Goal: Communication & Community: Participate in discussion

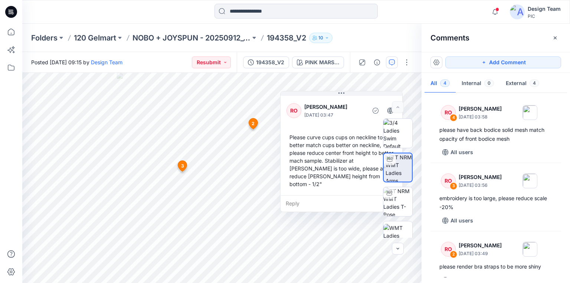
scroll to position [107, 0]
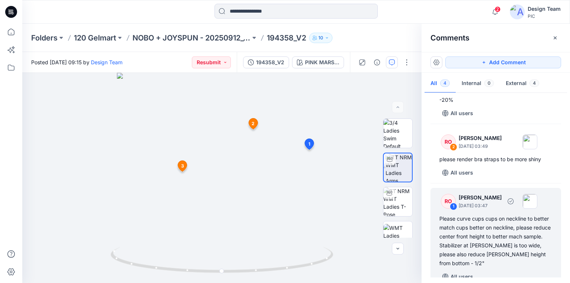
click at [441, 241] on div "Please curve cups cups on neckline to better match cups better on neckline, ple…" at bounding box center [496, 240] width 113 height 53
click at [480, 218] on div "Please curve cups cups on neckline to better match cups better on neckline, ple…" at bounding box center [496, 240] width 113 height 53
click at [468, 216] on div "Please curve cups cups on neckline to better match cups better on neckline, ple…" at bounding box center [496, 240] width 113 height 53
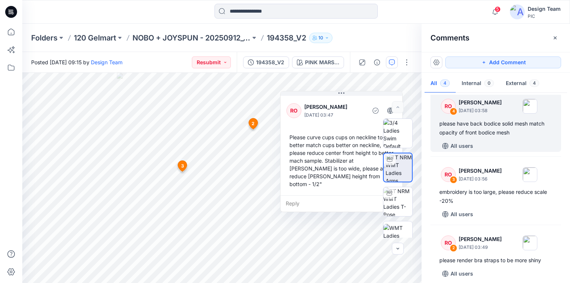
scroll to position [0, 0]
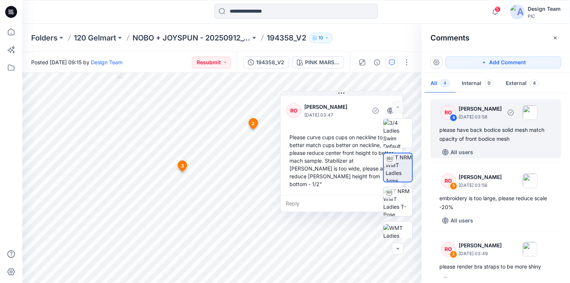
click at [474, 135] on div "please have back bodice solid mesh match opacity of front bodice mesh" at bounding box center [496, 135] width 113 height 18
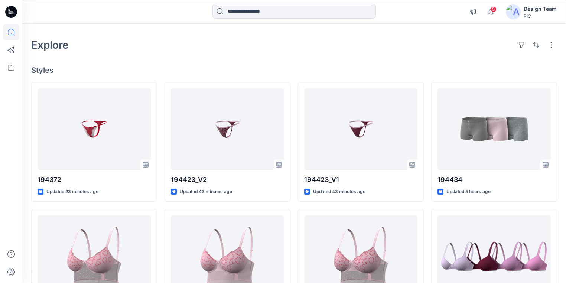
scroll to position [89, 0]
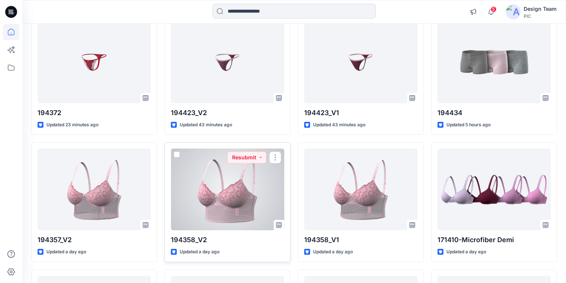
click at [215, 217] on div at bounding box center [227, 190] width 113 height 82
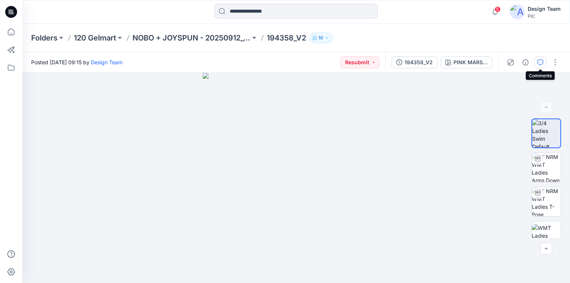
click at [538, 61] on icon "button" at bounding box center [541, 62] width 6 height 6
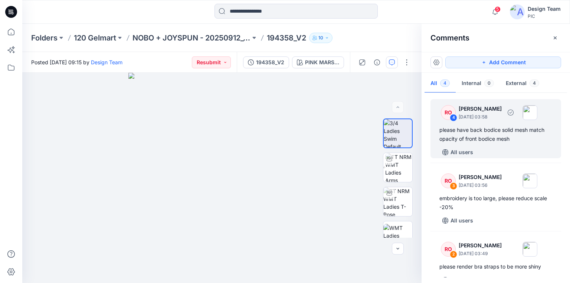
click at [504, 132] on div "please have back bodice solid mesh match opacity of front bodice mesh" at bounding box center [496, 135] width 113 height 18
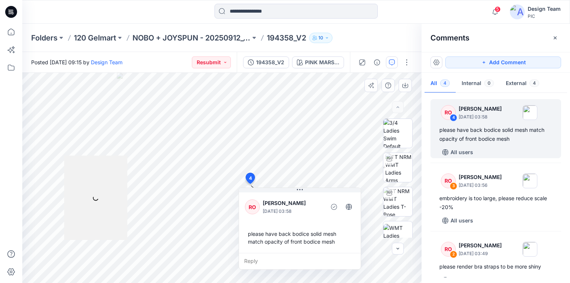
click at [250, 233] on div "please have back bodice solid mesh match opacity of front bodice mesh" at bounding box center [300, 238] width 110 height 22
click at [330, 241] on div "please have back bodice solid mesh match opacity of front bodice mesh" at bounding box center [300, 238] width 110 height 22
click at [254, 233] on div "please have back bodice solid mesh match opacity of front bodice mesh" at bounding box center [300, 238] width 110 height 22
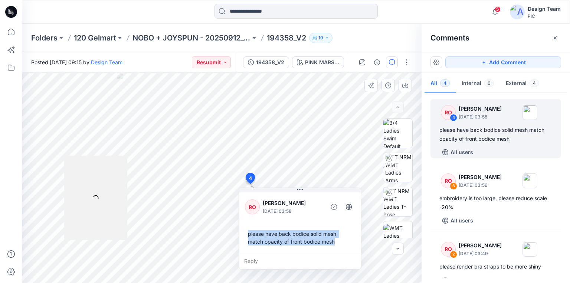
click at [333, 243] on div "please have back bodice solid mesh match opacity of front bodice mesh" at bounding box center [300, 238] width 110 height 22
copy div "please have back bodice solid mesh match opacity of front bodice mesh"
click at [254, 259] on div "Reply" at bounding box center [300, 261] width 122 height 16
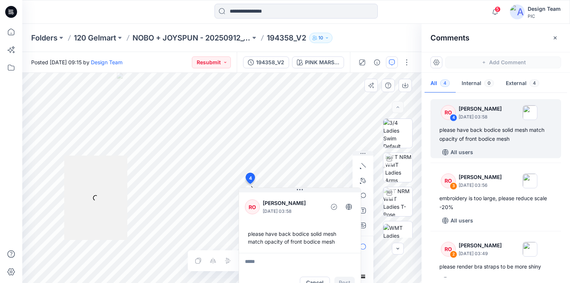
click at [255, 258] on textarea at bounding box center [300, 262] width 122 height 18
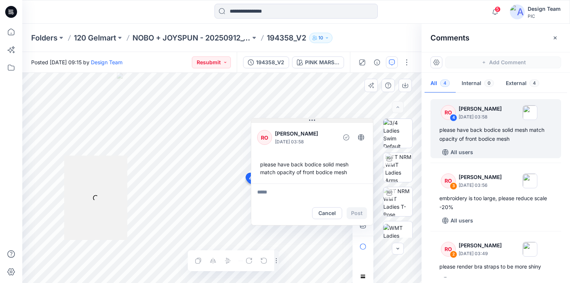
drag, startPoint x: 314, startPoint y: 189, endPoint x: 326, endPoint y: 119, distance: 71.7
click at [326, 119] on button at bounding box center [312, 120] width 122 height 4
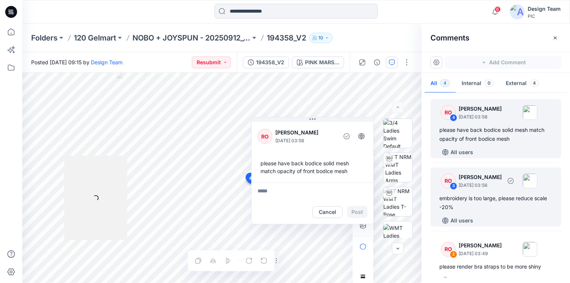
click at [473, 201] on div "embroidery is too large, please reduce scale -20%" at bounding box center [496, 203] width 113 height 18
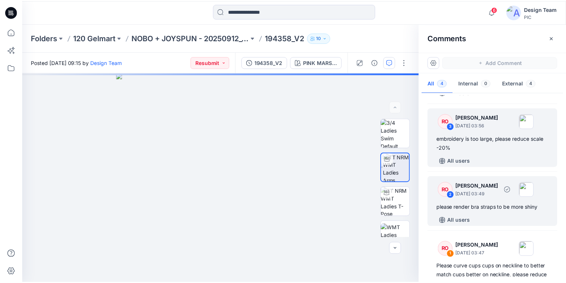
scroll to position [89, 0]
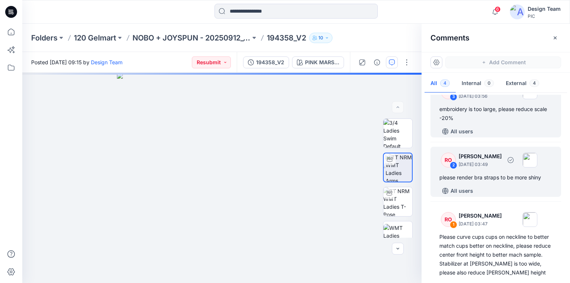
click at [481, 185] on div "All users" at bounding box center [501, 191] width 122 height 12
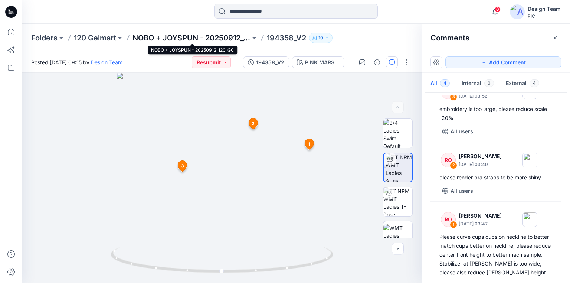
click at [153, 35] on p "NOBO + JOYSPUN - 20250912_120_GC" at bounding box center [192, 38] width 118 height 10
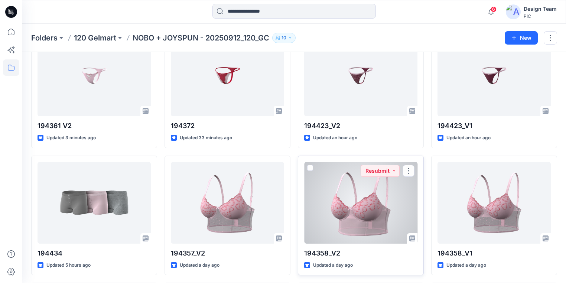
scroll to position [89, 0]
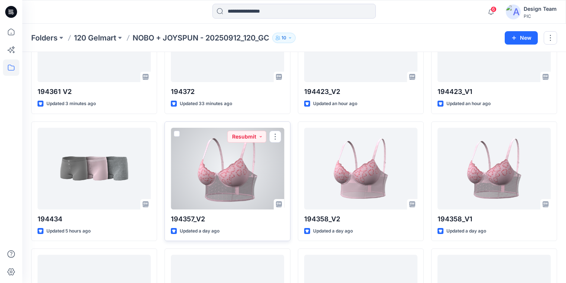
click at [237, 196] on div at bounding box center [227, 169] width 113 height 82
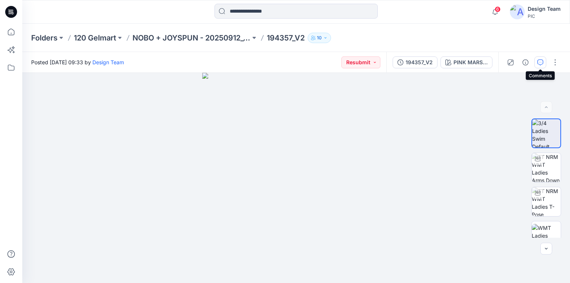
click at [540, 62] on icon "button" at bounding box center [541, 62] width 6 height 6
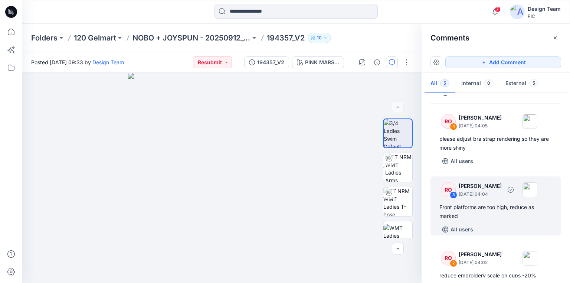
scroll to position [89, 0]
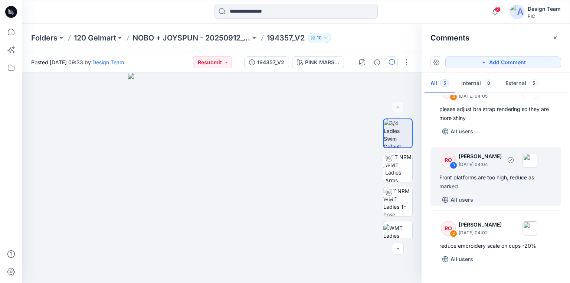
click at [473, 174] on div "Front platforms are too high, reduce as marked" at bounding box center [496, 182] width 113 height 18
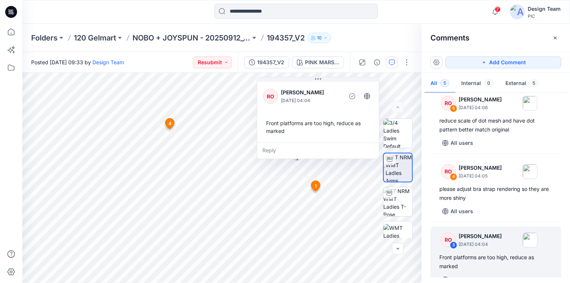
scroll to position [0, 0]
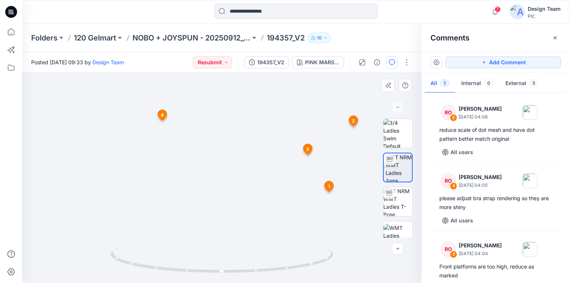
drag, startPoint x: 248, startPoint y: 241, endPoint x: 258, endPoint y: 215, distance: 27.3
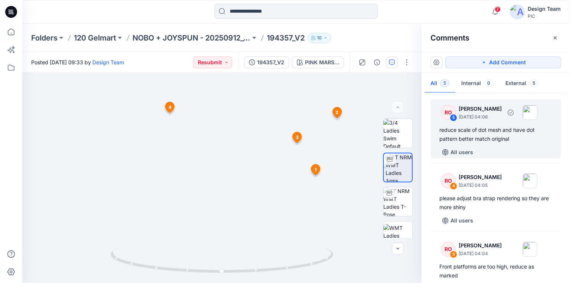
click at [468, 132] on div "reduce scale of dot mesh and have dot pattern better match original" at bounding box center [496, 135] width 113 height 18
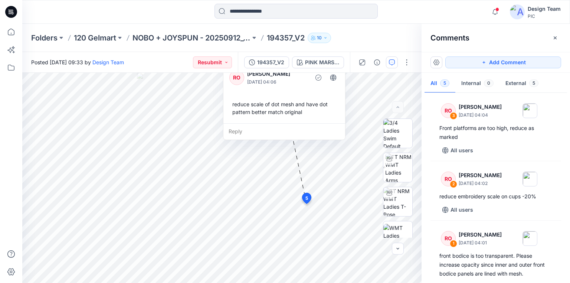
scroll to position [158, 0]
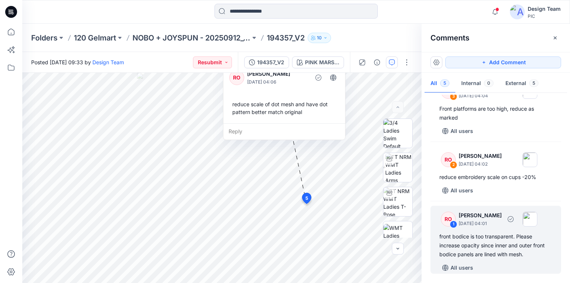
click at [456, 245] on div "front bodice is too transparent. Please increase opacity since inner and outer …" at bounding box center [496, 245] width 113 height 27
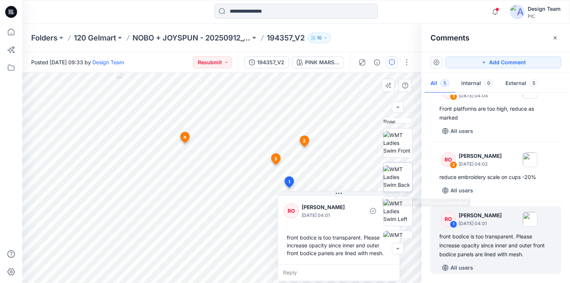
scroll to position [89, 0]
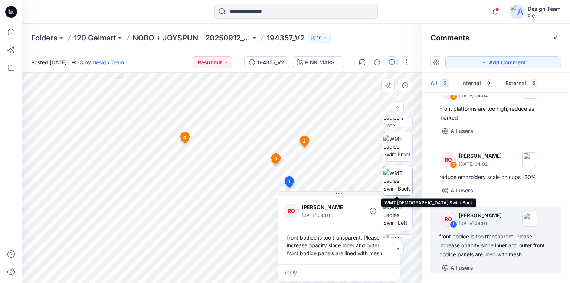
click at [398, 181] on img at bounding box center [398, 180] width 29 height 23
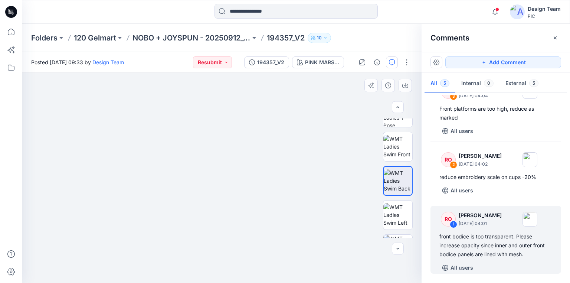
click at [325, 215] on img at bounding box center [222, 109] width 483 height 346
click at [331, 201] on img at bounding box center [222, 109] width 483 height 346
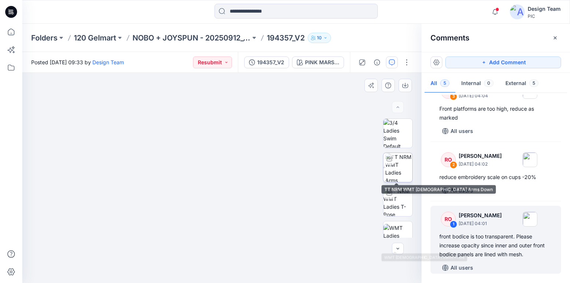
scroll to position [30, 0]
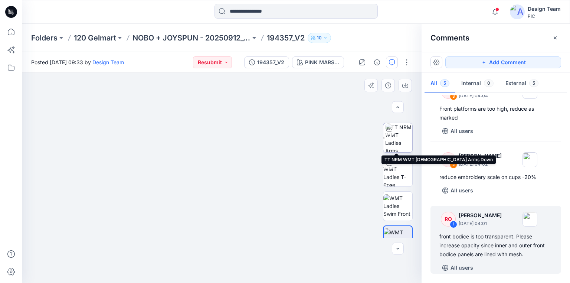
click at [400, 136] on img at bounding box center [398, 137] width 27 height 29
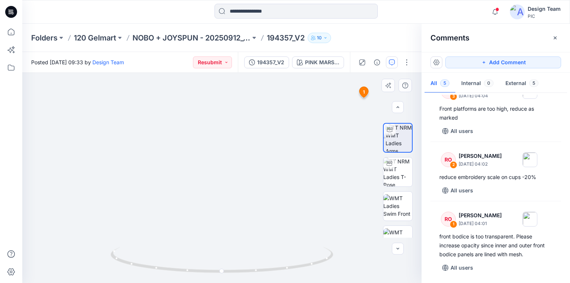
drag, startPoint x: 247, startPoint y: 223, endPoint x: 222, endPoint y: 130, distance: 96.2
click at [222, 130] on img at bounding box center [204, 52] width 504 height 461
drag, startPoint x: 192, startPoint y: 177, endPoint x: 235, endPoint y: 209, distance: 53.5
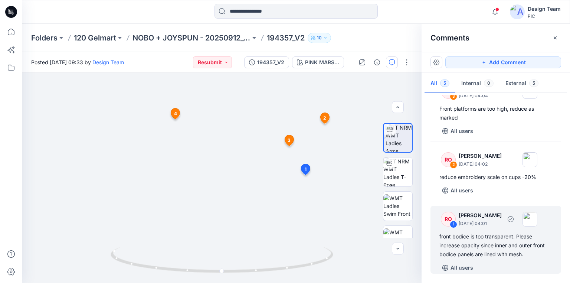
click at [485, 244] on div "front bodice is too transparent. Please increase opacity since inner and outer …" at bounding box center [496, 245] width 113 height 27
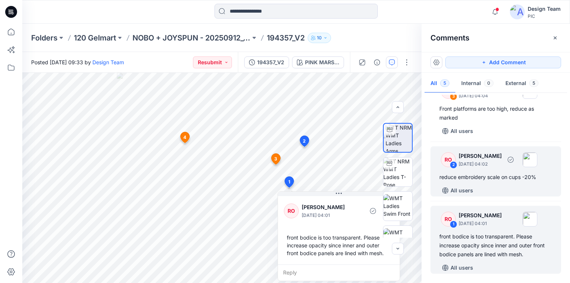
click at [486, 179] on div "reduce embroidery scale on cups -20%" at bounding box center [496, 177] width 113 height 9
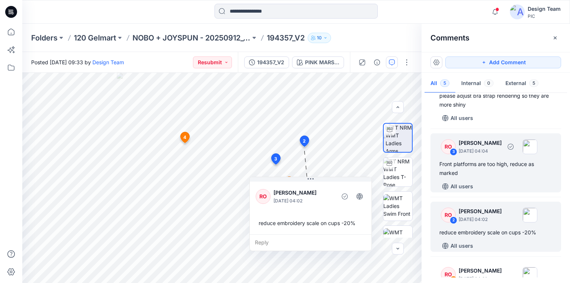
scroll to position [98, 0]
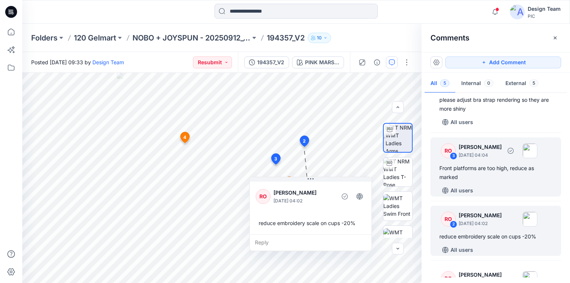
click at [488, 165] on div "Front platforms are too high, reduce as marked" at bounding box center [496, 173] width 113 height 18
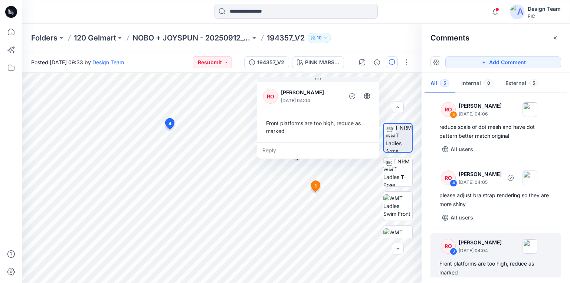
scroll to position [0, 0]
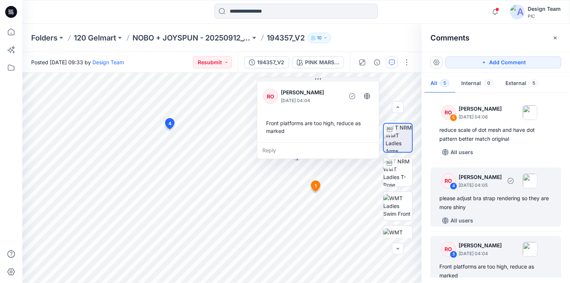
drag, startPoint x: 473, startPoint y: 198, endPoint x: 475, endPoint y: 209, distance: 12.0
click at [473, 198] on div "please adjust bra strap rendering so they are more shiny" at bounding box center [496, 203] width 113 height 18
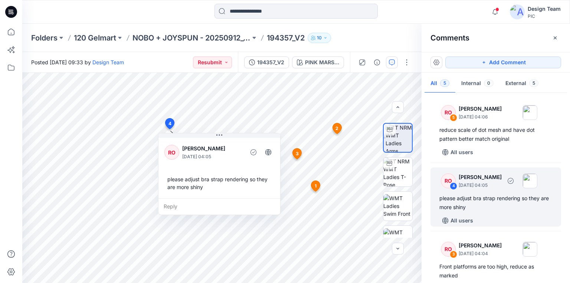
click at [510, 204] on div "please adjust bra strap rendering so they are more shiny" at bounding box center [496, 203] width 113 height 18
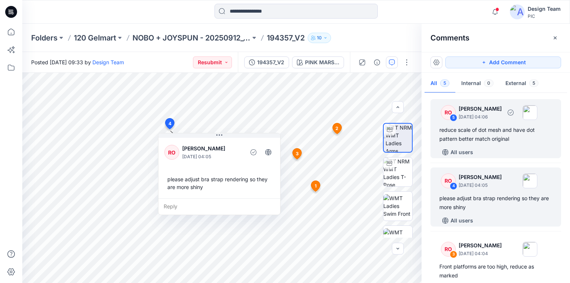
click at [493, 131] on div "reduce scale of dot mesh and have dot pattern better match original" at bounding box center [496, 135] width 113 height 18
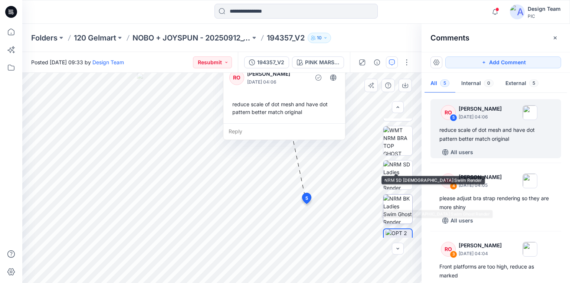
scroll to position [218, 0]
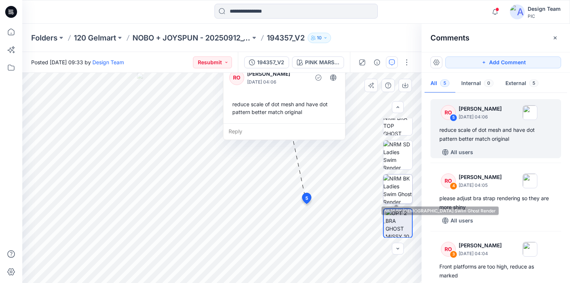
drag, startPoint x: 397, startPoint y: 197, endPoint x: 391, endPoint y: 199, distance: 6.2
click at [397, 197] on img at bounding box center [398, 189] width 29 height 29
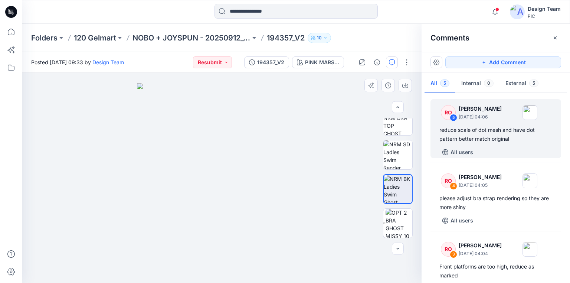
click at [195, 241] on img at bounding box center [222, 183] width 170 height 200
click at [398, 129] on img at bounding box center [398, 120] width 29 height 29
drag, startPoint x: 235, startPoint y: 231, endPoint x: 259, endPoint y: 149, distance: 85.4
click at [490, 141] on div "reduce scale of dot mesh and have dot pattern better match original" at bounding box center [496, 135] width 113 height 18
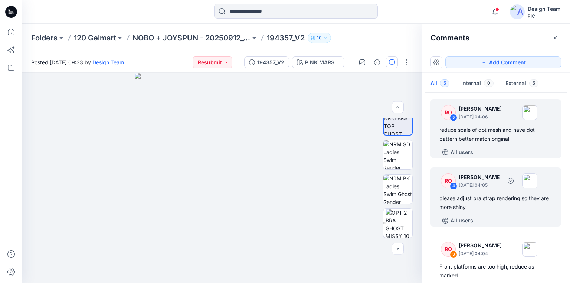
click at [480, 201] on div "please adjust bra strap rendering so they are more shiny" at bounding box center [496, 203] width 113 height 18
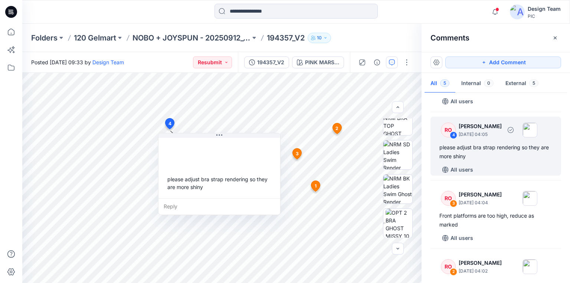
scroll to position [59, 0]
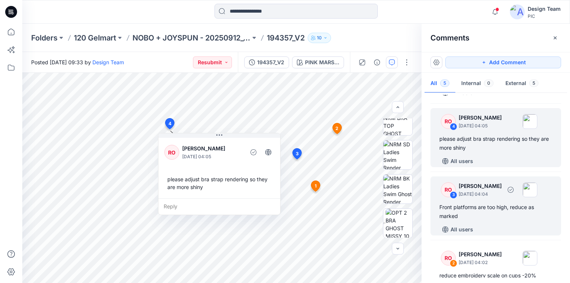
click at [485, 206] on div "Front platforms are too high, reduce as marked" at bounding box center [496, 212] width 113 height 18
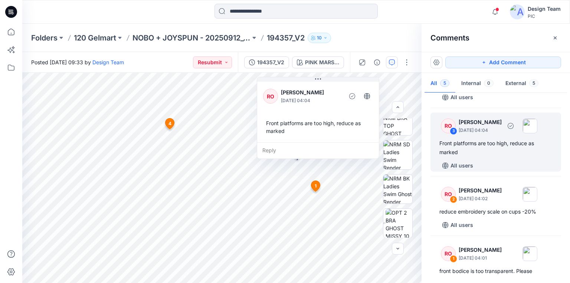
scroll to position [149, 0]
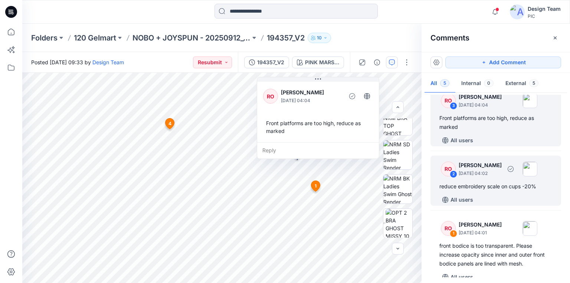
click at [485, 189] on div "reduce embroidery scale on cups -20%" at bounding box center [496, 186] width 113 height 9
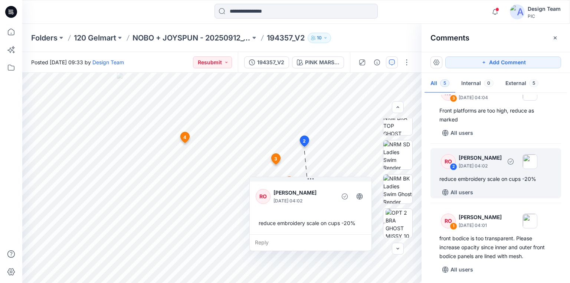
scroll to position [158, 0]
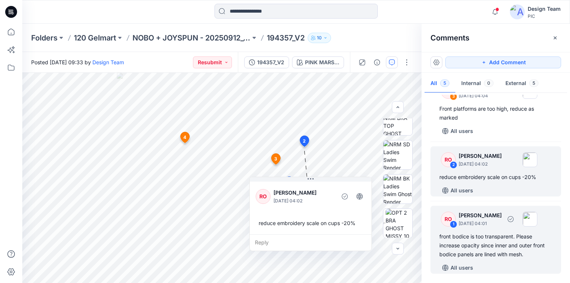
click at [477, 239] on div "front bodice is too transparent. Please increase opacity since inner and outer …" at bounding box center [496, 245] width 113 height 27
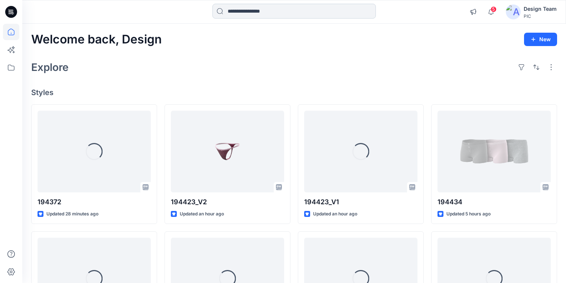
click at [319, 14] on input at bounding box center [293, 11] width 163 height 15
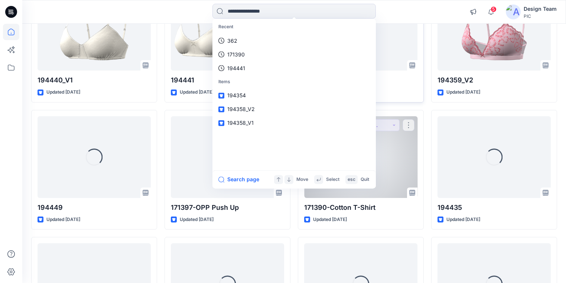
scroll to position [760, 0]
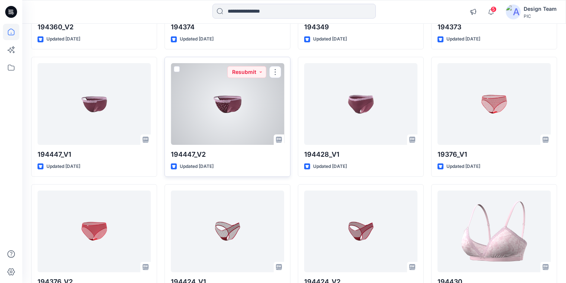
scroll to position [1349, 0]
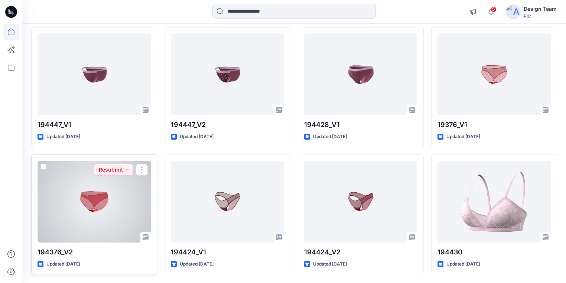
click at [134, 214] on div at bounding box center [94, 202] width 113 height 82
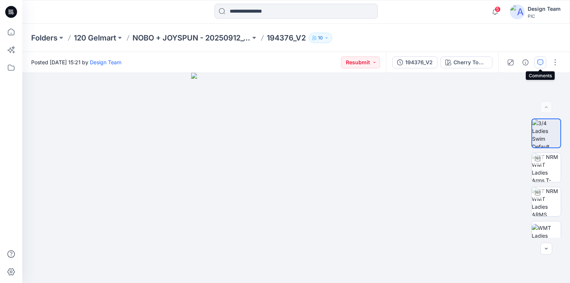
click at [537, 64] on button "button" at bounding box center [541, 62] width 12 height 12
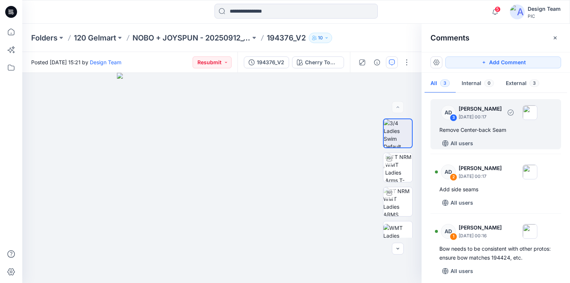
click at [488, 128] on div "Remove Center-back Seam" at bounding box center [496, 130] width 113 height 9
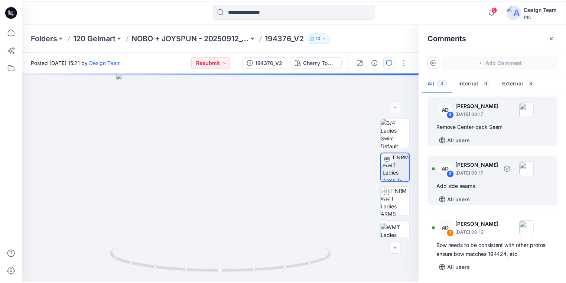
scroll to position [3, 0]
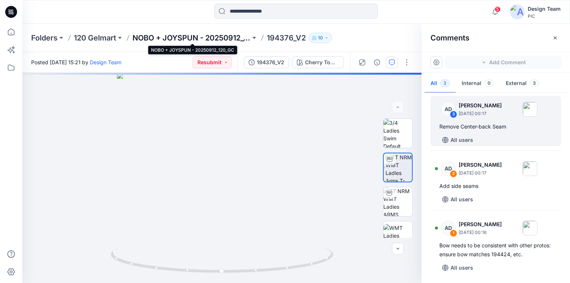
click at [217, 35] on p "NOBO + JOYSPUN - 20250912_120_GC" at bounding box center [192, 38] width 118 height 10
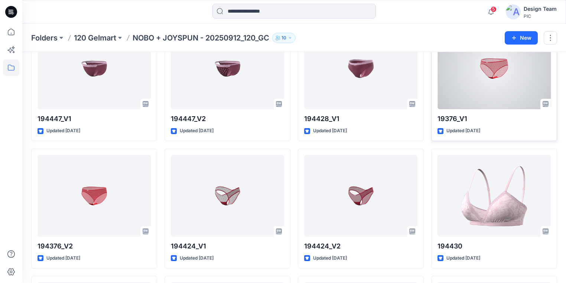
scroll to position [1323, 0]
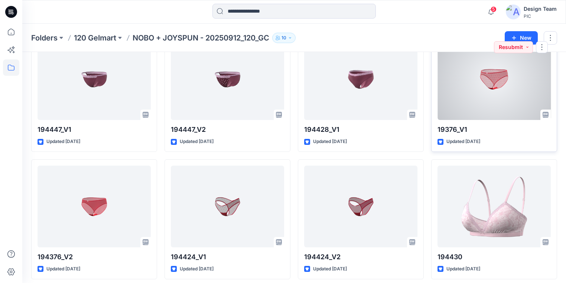
click at [489, 98] on div at bounding box center [493, 79] width 113 height 82
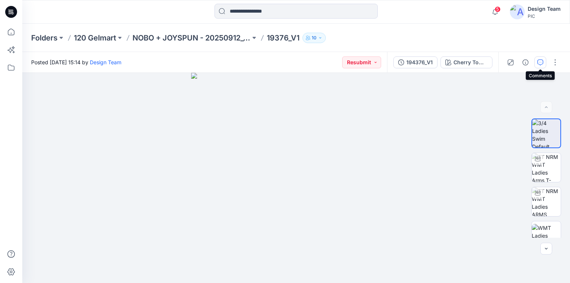
click at [538, 61] on icon "button" at bounding box center [541, 62] width 6 height 6
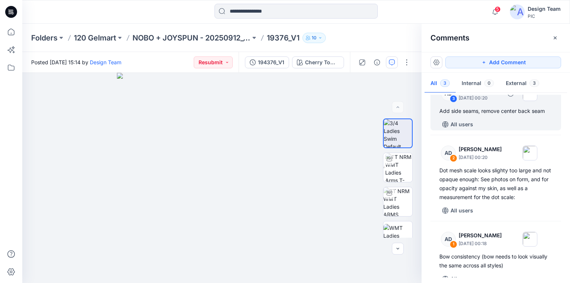
scroll to position [30, 0]
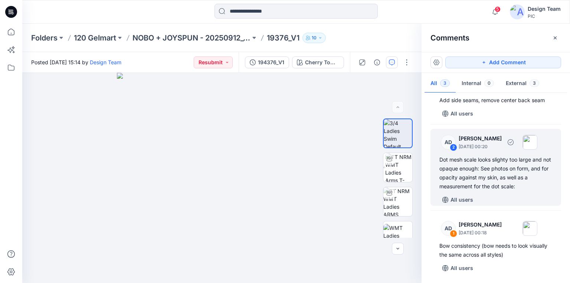
click at [494, 171] on div "Dot mesh scale looks slighty too large and not opaque enough: See photos on for…" at bounding box center [496, 173] width 113 height 36
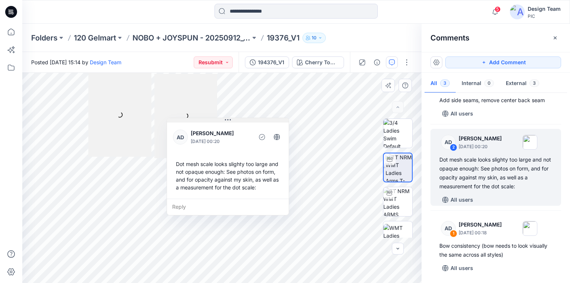
drag, startPoint x: 165, startPoint y: 128, endPoint x: 237, endPoint y: 120, distance: 72.9
click at [237, 120] on button at bounding box center [228, 120] width 122 height 4
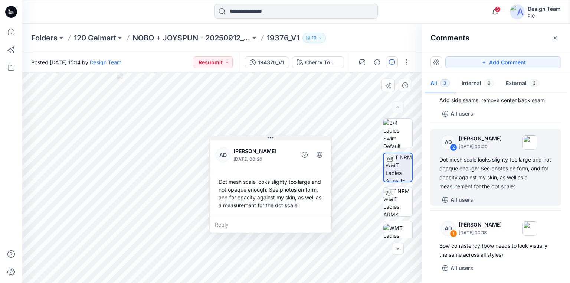
drag, startPoint x: 205, startPoint y: 120, endPoint x: 250, endPoint y: 137, distance: 48.1
click at [248, 137] on button at bounding box center [271, 138] width 122 height 4
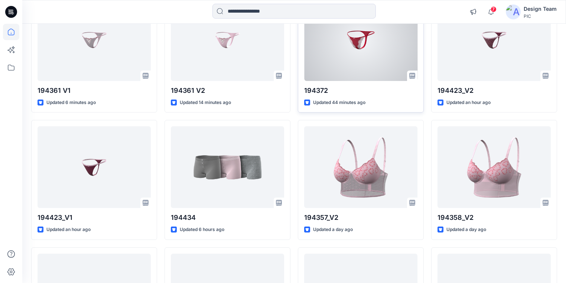
scroll to position [119, 0]
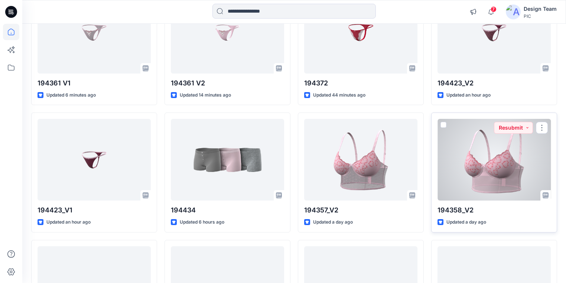
click at [482, 176] on div at bounding box center [493, 160] width 113 height 82
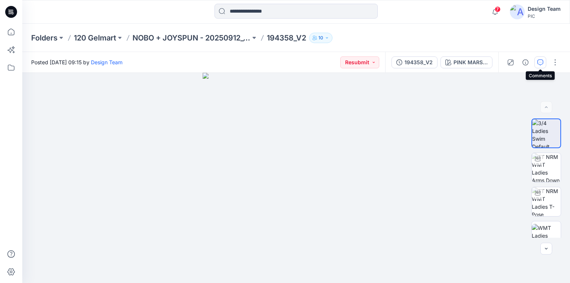
click at [542, 62] on icon "button" at bounding box center [541, 62] width 6 height 6
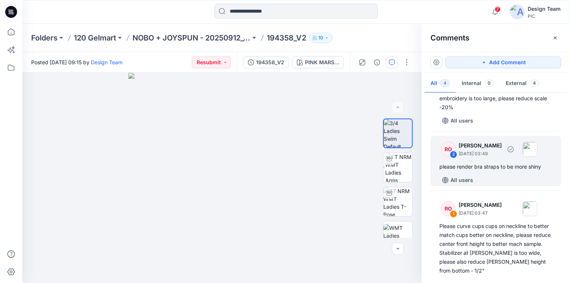
scroll to position [107, 0]
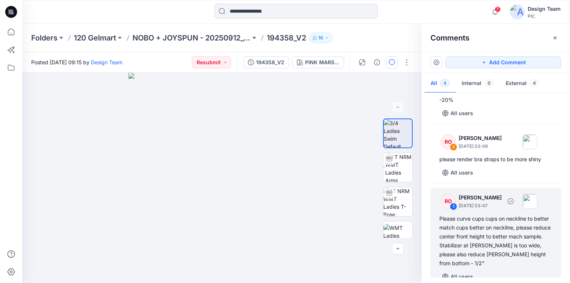
click at [490, 229] on div "Please curve cups cups on neckline to better match cups better on neckline, ple…" at bounding box center [496, 240] width 113 height 53
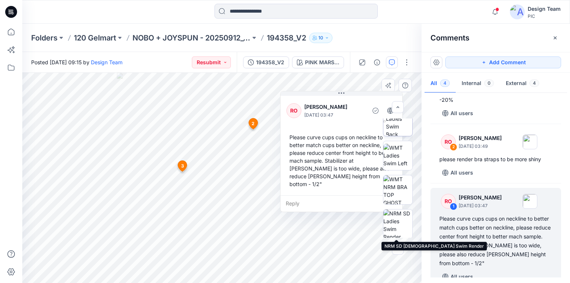
scroll to position [59, 0]
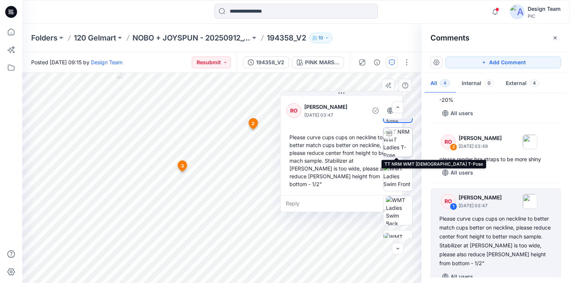
drag, startPoint x: 395, startPoint y: 146, endPoint x: 390, endPoint y: 146, distance: 5.6
click at [395, 146] on img at bounding box center [398, 142] width 29 height 29
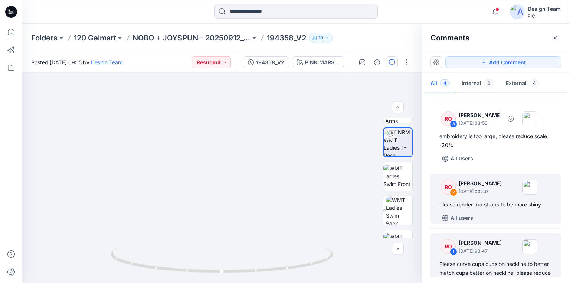
scroll to position [107, 0]
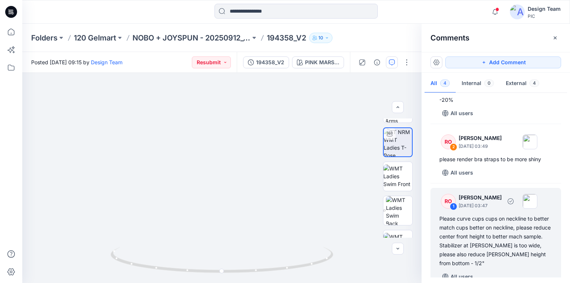
click at [497, 227] on div "Please curve cups cups on neckline to better match cups better on neckline, ple…" at bounding box center [496, 240] width 113 height 53
click at [488, 232] on div "Please curve cups cups on neckline to better match cups better on neckline, ple…" at bounding box center [496, 240] width 113 height 53
click at [480, 221] on div "Please curve cups cups on neckline to better match cups better on neckline, ple…" at bounding box center [496, 240] width 113 height 53
click at [492, 238] on div "Please curve cups cups on neckline to better match cups better on neckline, ple…" at bounding box center [496, 240] width 113 height 53
click at [495, 229] on div "Please curve cups cups on neckline to better match cups better on neckline, ple…" at bounding box center [496, 240] width 113 height 53
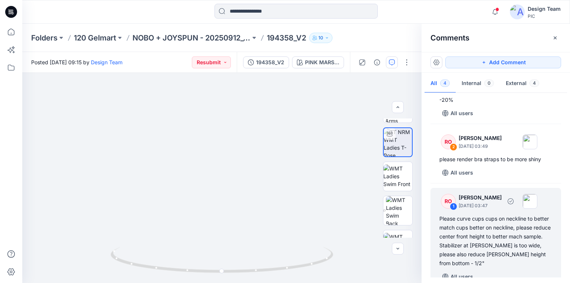
click at [481, 239] on div "Please curve cups cups on neckline to better match cups better on neckline, ple…" at bounding box center [496, 240] width 113 height 53
click at [478, 233] on div "Please curve cups cups on neckline to better match cups better on neckline, ple…" at bounding box center [496, 240] width 113 height 53
click at [481, 212] on div "RO 1 Raquel Ortiz September 28, 2025 03:47 Please curve cups cups on neckline t…" at bounding box center [496, 235] width 131 height 95
click at [485, 233] on div "Please curve cups cups on neckline to better match cups better on neckline, ple…" at bounding box center [496, 240] width 113 height 53
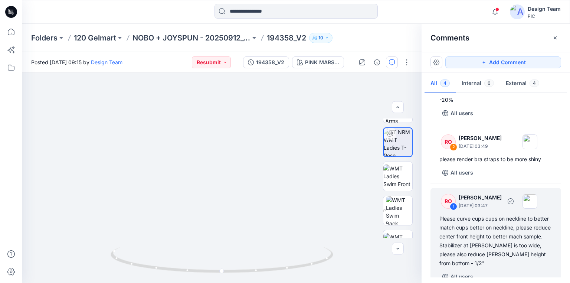
click at [492, 199] on p "Raquel Ortiz" at bounding box center [480, 197] width 43 height 9
click at [493, 229] on div "Please curve cups cups on neckline to better match cups better on neckline, ple…" at bounding box center [496, 240] width 113 height 53
click at [487, 238] on div "Please curve cups cups on neckline to better match cups better on neckline, ple…" at bounding box center [496, 240] width 113 height 53
click at [398, 185] on img at bounding box center [398, 176] width 29 height 23
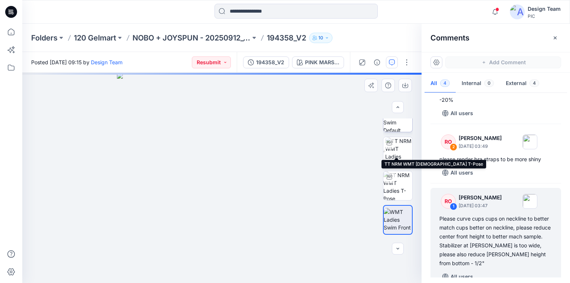
scroll to position [0, 0]
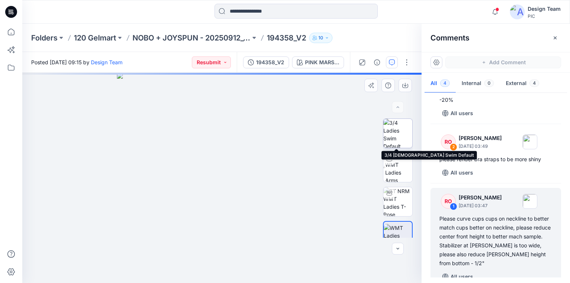
drag, startPoint x: 397, startPoint y: 137, endPoint x: 450, endPoint y: 198, distance: 80.8
click at [397, 137] on img at bounding box center [398, 133] width 29 height 29
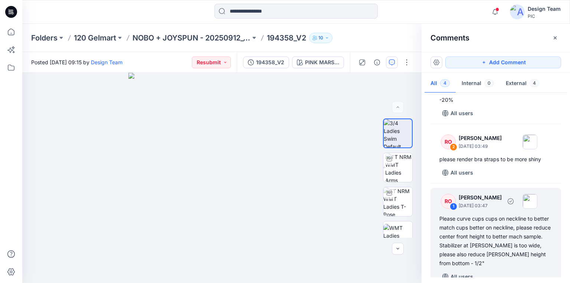
click at [492, 232] on div "Please curve cups cups on neckline to better match cups better on neckline, ple…" at bounding box center [496, 240] width 113 height 53
click at [496, 227] on div "Please curve cups cups on neckline to better match cups better on neckline, ple…" at bounding box center [496, 240] width 113 height 53
click at [475, 198] on p "Raquel Ortiz" at bounding box center [480, 197] width 43 height 9
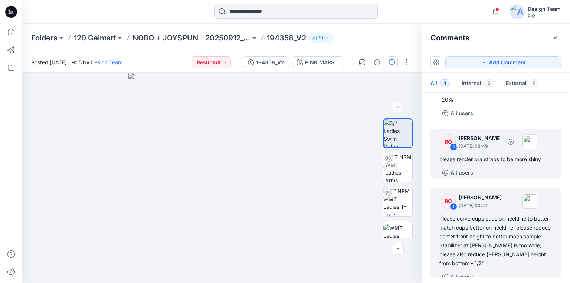
click at [487, 153] on div "RO 2 Raquel Ortiz September 28, 2025 03:49 please render bra straps to be more …" at bounding box center [496, 153] width 131 height 50
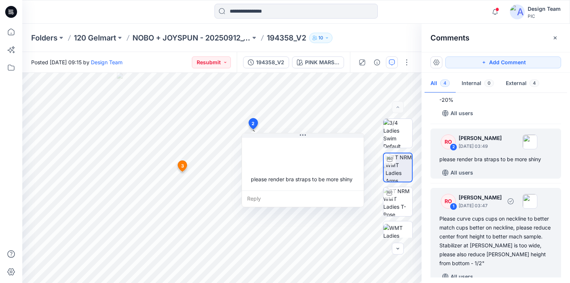
click at [480, 225] on div "Please curve cups cups on neckline to better match cups better on neckline, ple…" at bounding box center [496, 240] width 113 height 53
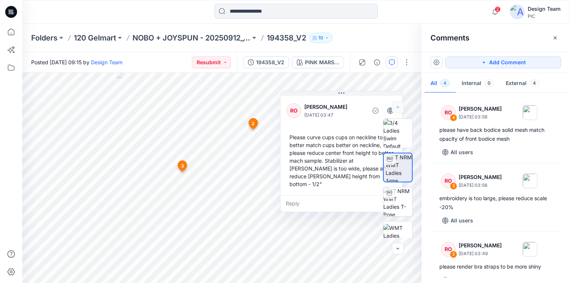
scroll to position [107, 0]
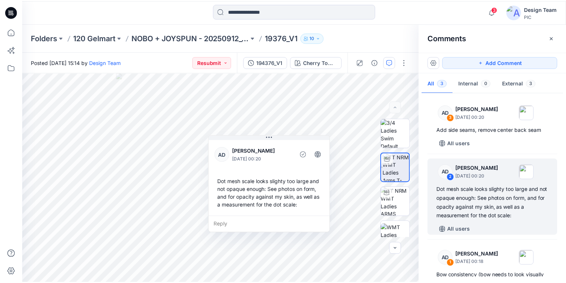
scroll to position [30, 0]
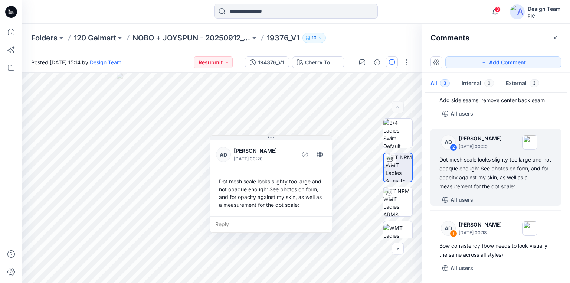
click at [10, 12] on icon at bounding box center [10, 12] width 2 height 0
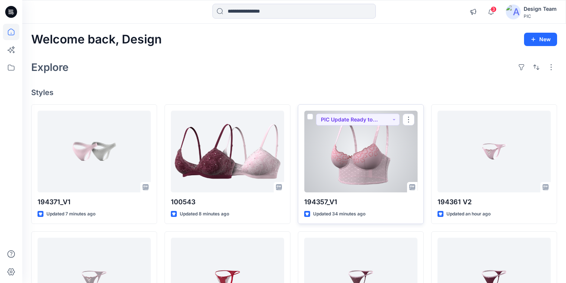
click at [368, 157] on div at bounding box center [360, 152] width 113 height 82
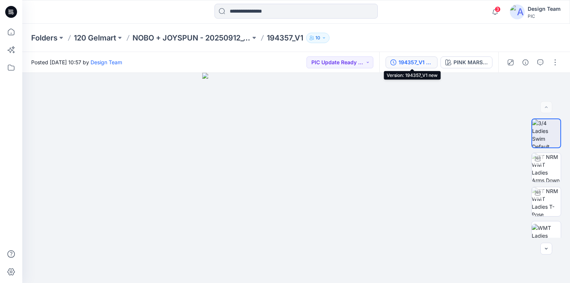
click at [420, 59] on div "194357_V1 new" at bounding box center [416, 62] width 34 height 8
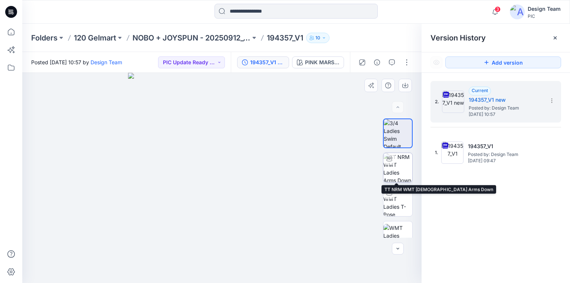
click at [394, 169] on img at bounding box center [398, 167] width 29 height 29
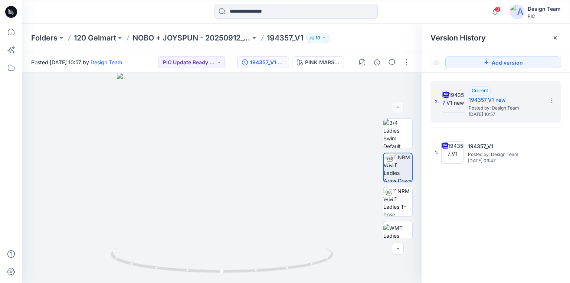
click at [10, 8] on icon at bounding box center [11, 12] width 12 height 12
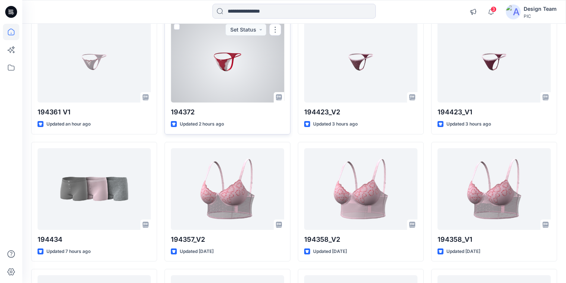
scroll to position [225, 0]
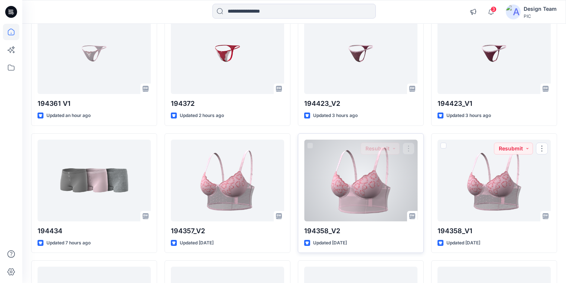
click at [385, 197] on div at bounding box center [360, 181] width 113 height 82
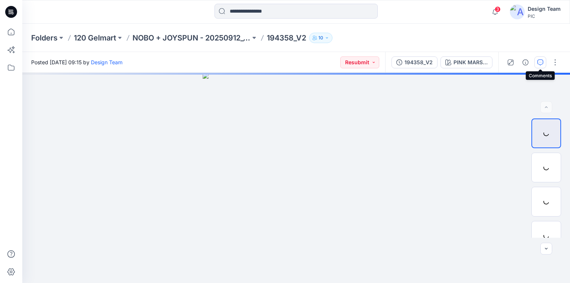
click at [540, 62] on icon "button" at bounding box center [541, 62] width 6 height 6
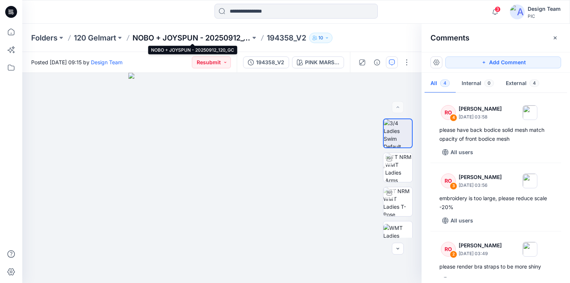
click at [213, 36] on p "NOBO + JOYSPUN - 20250912_120_GC" at bounding box center [192, 38] width 118 height 10
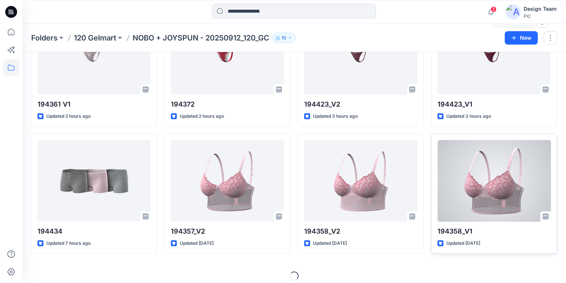
scroll to position [208, 0]
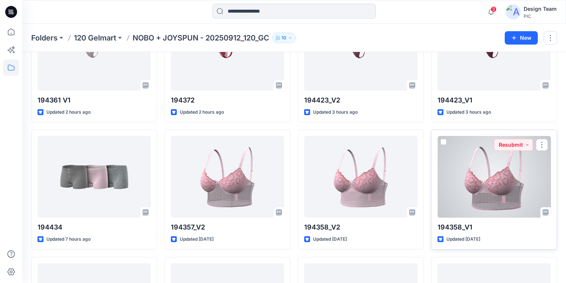
click at [501, 185] on div at bounding box center [493, 177] width 113 height 82
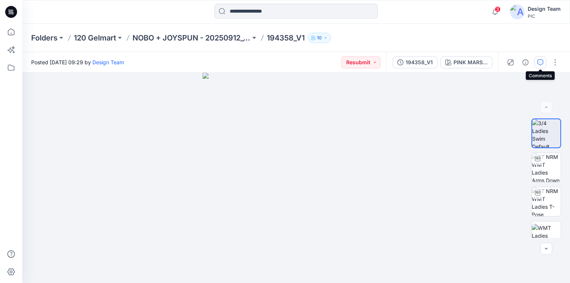
click at [540, 62] on icon "button" at bounding box center [541, 62] width 6 height 6
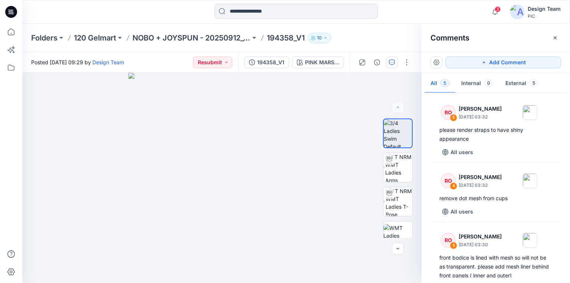
click at [11, 10] on icon at bounding box center [11, 12] width 12 height 12
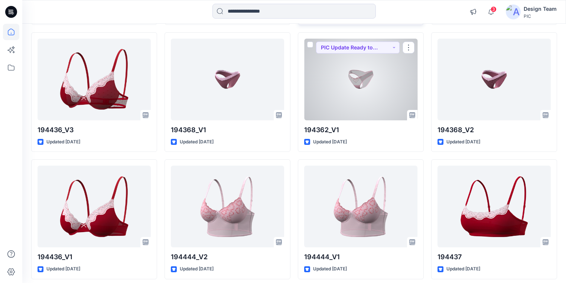
scroll to position [594, 0]
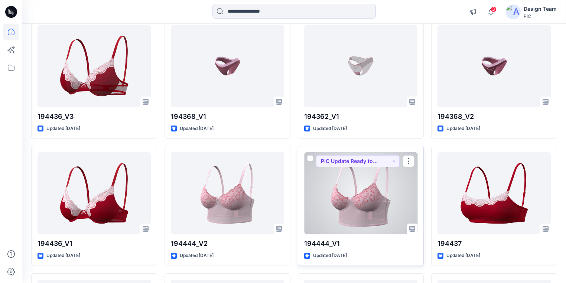
click at [323, 211] on div at bounding box center [360, 193] width 113 height 82
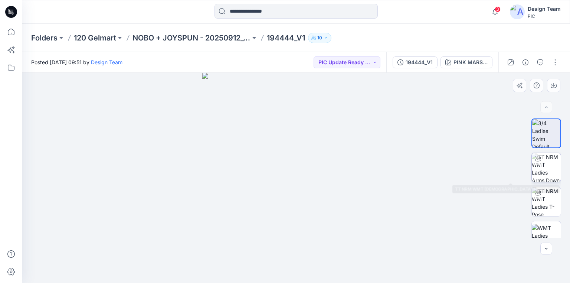
click at [544, 167] on img at bounding box center [546, 167] width 29 height 29
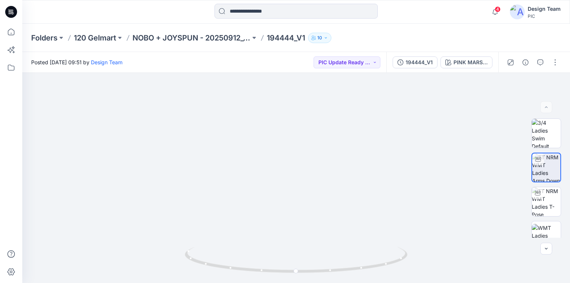
click at [14, 11] on icon at bounding box center [11, 12] width 12 height 12
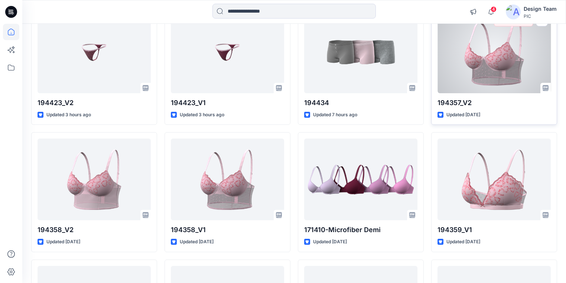
scroll to position [357, 0]
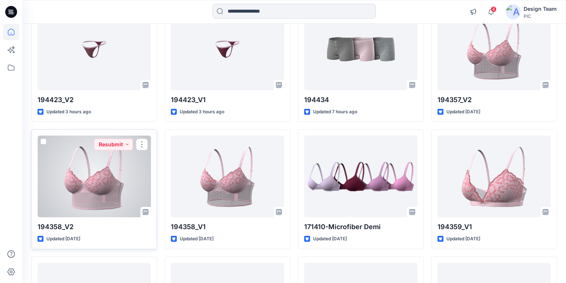
click at [105, 205] on div at bounding box center [94, 177] width 113 height 82
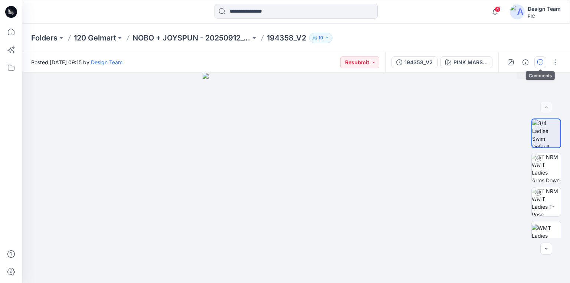
click at [541, 62] on icon "button" at bounding box center [541, 62] width 3 height 0
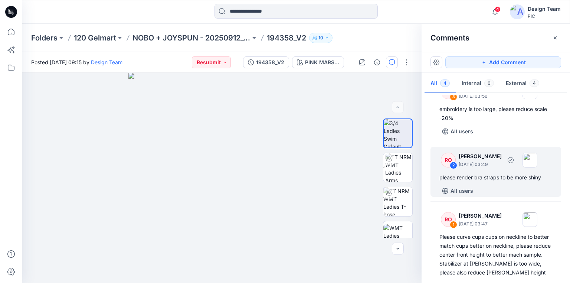
scroll to position [107, 0]
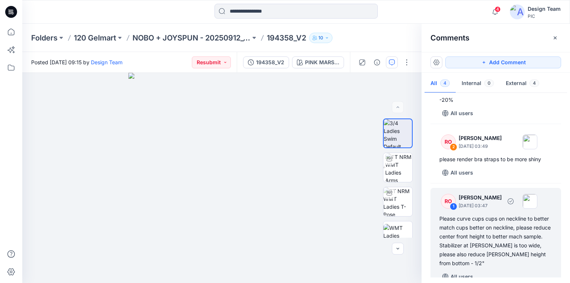
click at [469, 222] on div "Please curve cups cups on neckline to better match cups better on neckline, ple…" at bounding box center [496, 240] width 113 height 53
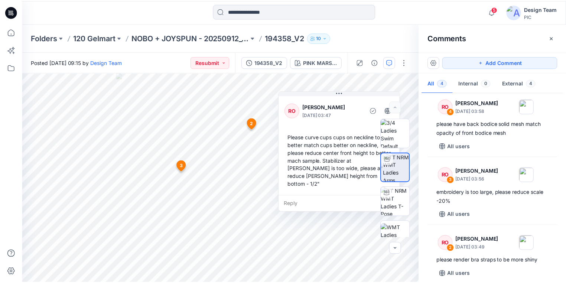
scroll to position [0, 0]
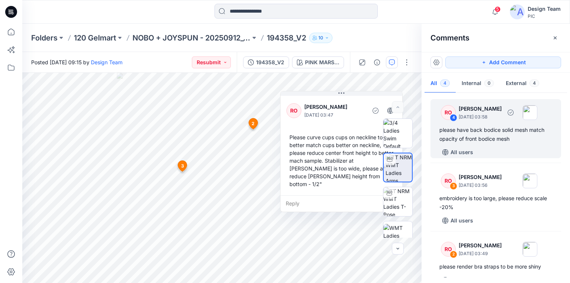
click at [474, 139] on div "please have back bodice solid mesh match opacity of front bodice mesh" at bounding box center [496, 135] width 113 height 18
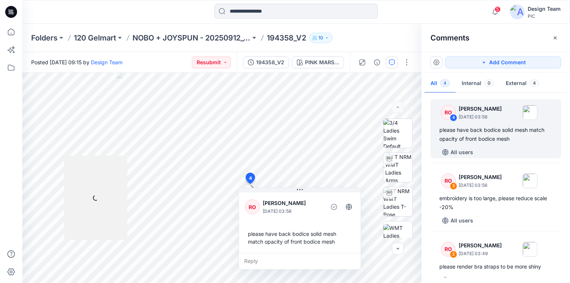
click at [10, 12] on icon at bounding box center [10, 12] width 2 height 0
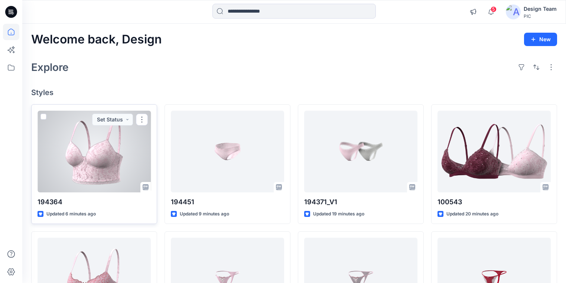
click at [96, 146] on div at bounding box center [94, 152] width 113 height 82
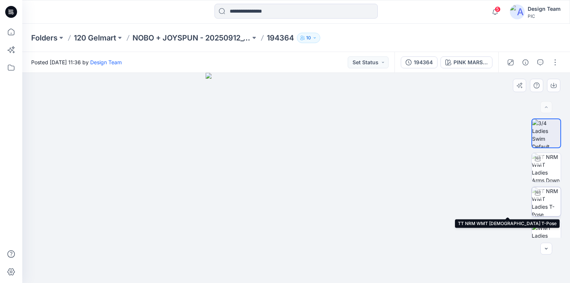
click at [549, 199] on img at bounding box center [546, 201] width 29 height 29
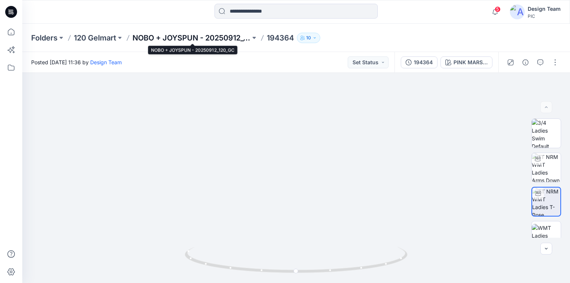
click at [154, 39] on p "NOBO + JOYSPUN - 20250912_120_GC" at bounding box center [192, 38] width 118 height 10
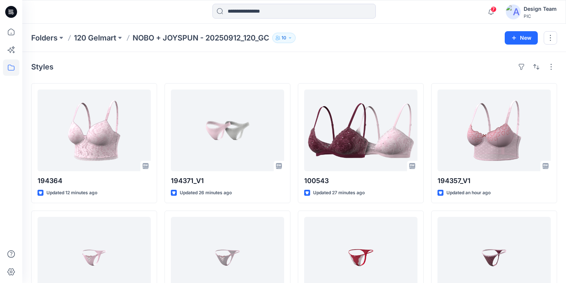
click at [9, 12] on icon at bounding box center [11, 12] width 12 height 12
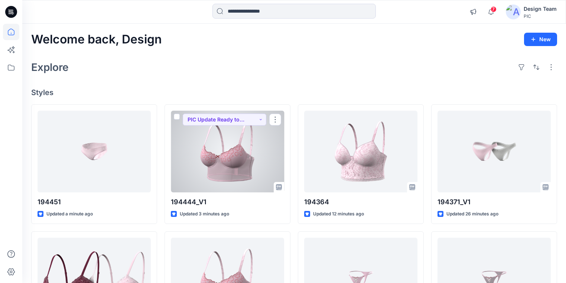
click at [232, 172] on div at bounding box center [227, 152] width 113 height 82
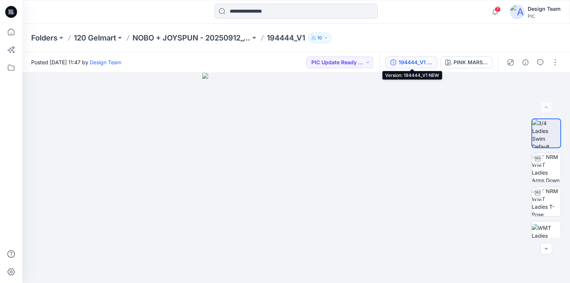
click at [425, 61] on div "194444_V1 NEW" at bounding box center [416, 62] width 34 height 8
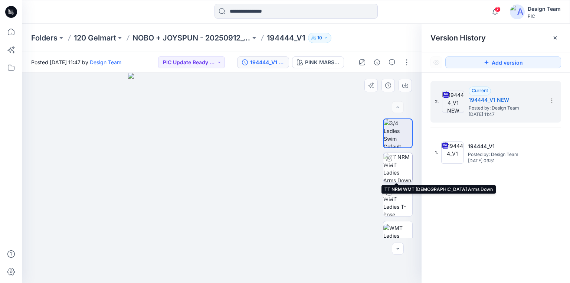
click at [397, 175] on img at bounding box center [398, 167] width 29 height 29
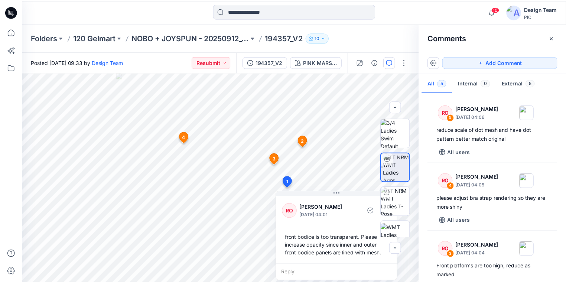
scroll to position [158, 0]
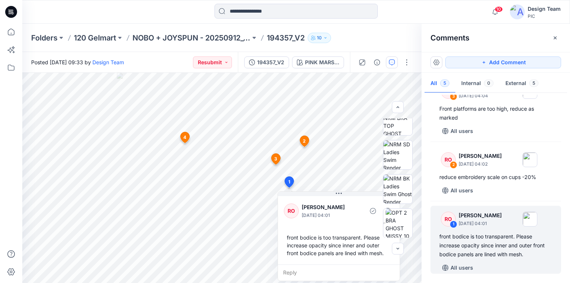
click at [10, 9] on icon at bounding box center [11, 12] width 12 height 12
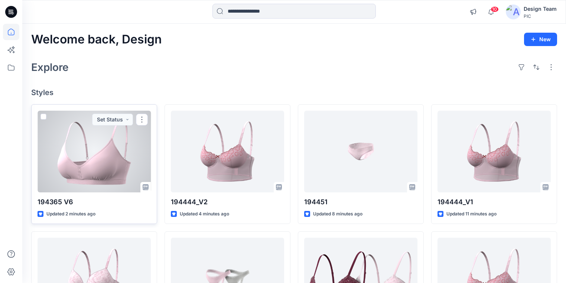
click at [99, 171] on div at bounding box center [94, 152] width 113 height 82
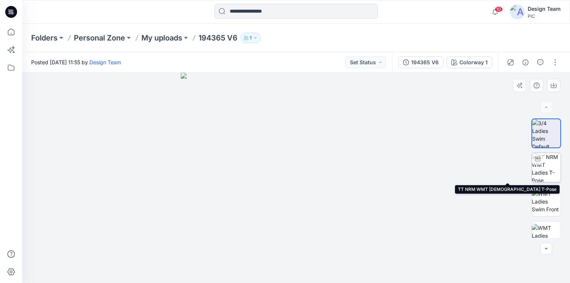
click at [544, 170] on img at bounding box center [546, 167] width 29 height 29
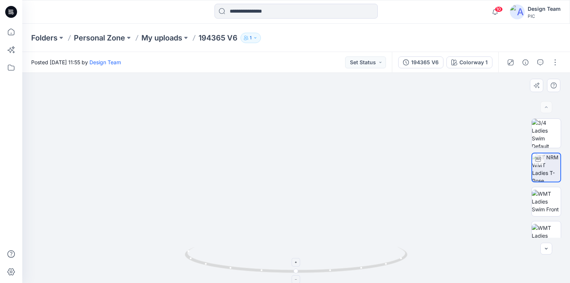
drag, startPoint x: 300, startPoint y: 235, endPoint x: 300, endPoint y: 253, distance: 18.2
click at [300, 253] on div at bounding box center [296, 178] width 548 height 210
drag, startPoint x: 300, startPoint y: 252, endPoint x: 305, endPoint y: 192, distance: 60.3
click at [305, 192] on div at bounding box center [296, 178] width 548 height 210
click at [10, 12] on icon at bounding box center [11, 12] width 12 height 12
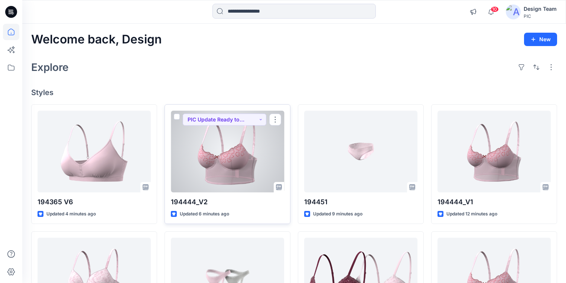
click at [186, 170] on div at bounding box center [227, 152] width 113 height 82
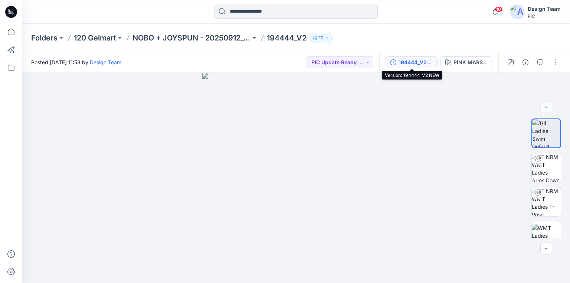
click at [420, 60] on div "194444_V2 NEW" at bounding box center [416, 62] width 34 height 8
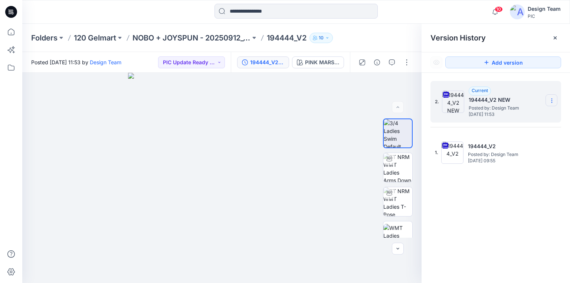
click at [551, 102] on icon at bounding box center [552, 101] width 6 height 6
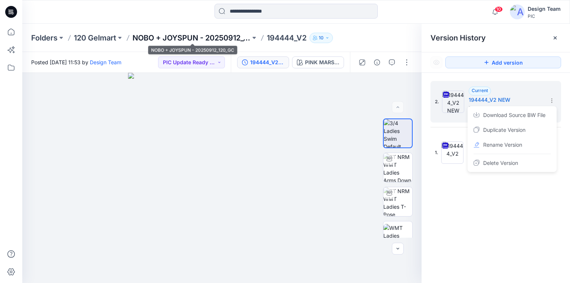
click at [222, 39] on p "NOBO + JOYSPUN - 20250912_120_GC" at bounding box center [192, 38] width 118 height 10
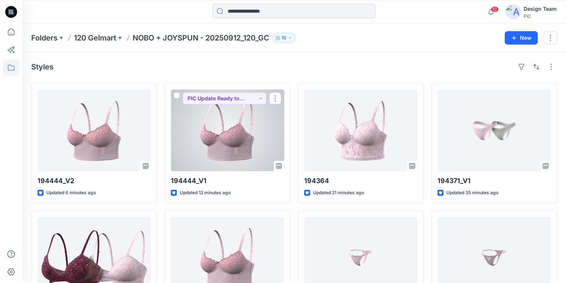
click at [210, 149] on div at bounding box center [227, 131] width 113 height 82
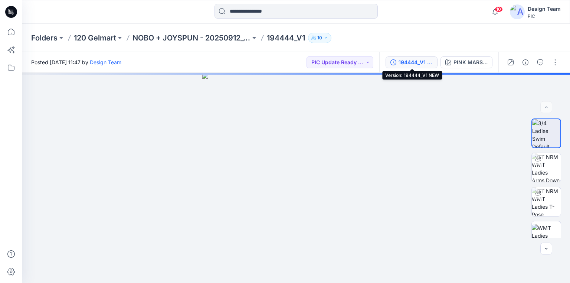
click at [418, 63] on div "194444_V1 NEW" at bounding box center [416, 62] width 34 height 8
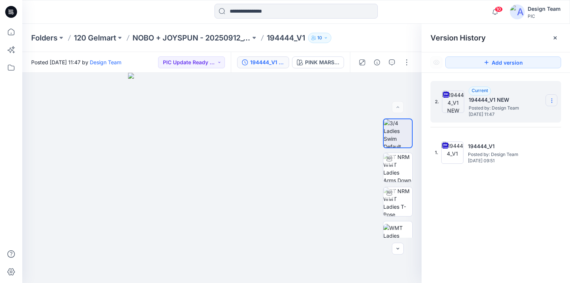
click at [552, 100] on icon at bounding box center [552, 101] width 6 height 6
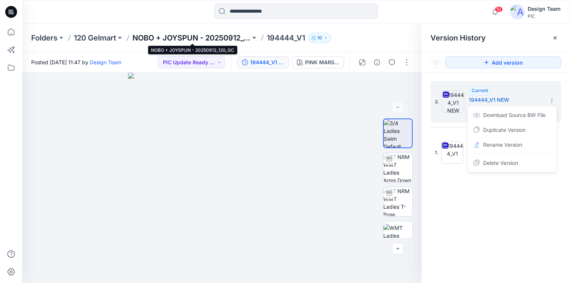
click at [152, 39] on p "NOBO + JOYSPUN - 20250912_120_GC" at bounding box center [192, 38] width 118 height 10
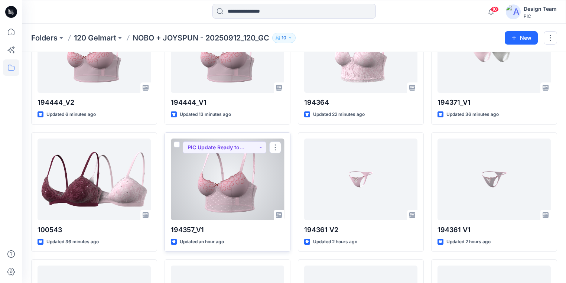
scroll to position [89, 0]
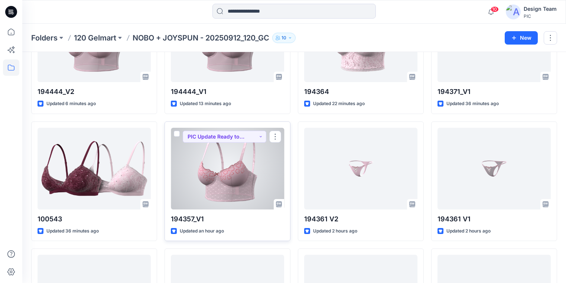
click at [216, 192] on div at bounding box center [227, 169] width 113 height 82
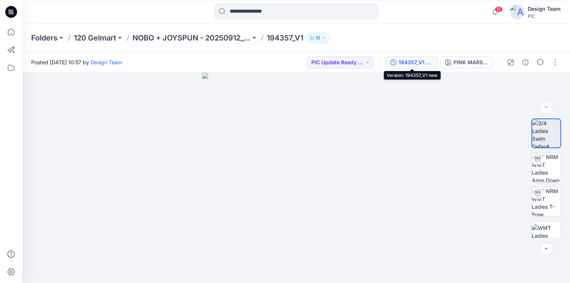
click at [409, 59] on div "194357_V1 new" at bounding box center [416, 62] width 34 height 8
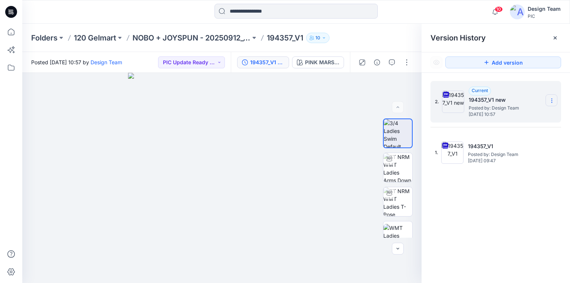
click at [552, 101] on icon at bounding box center [552, 101] width 0 height 0
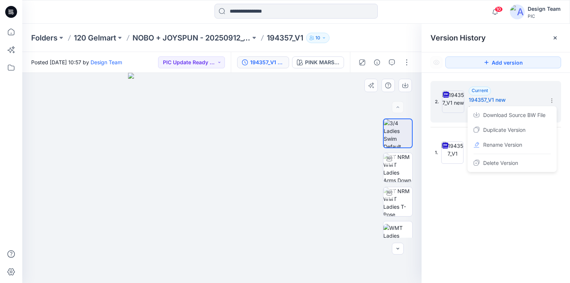
click at [326, 144] on div at bounding box center [222, 178] width 400 height 210
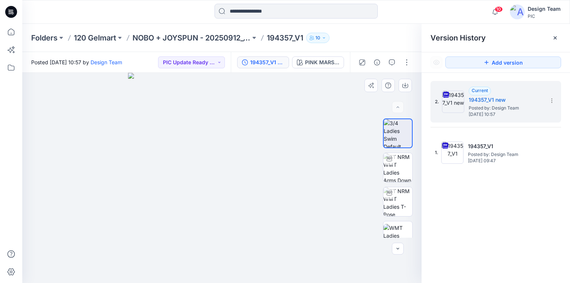
click at [77, 108] on div at bounding box center [222, 178] width 400 height 210
